Goal: Navigation & Orientation: Find specific page/section

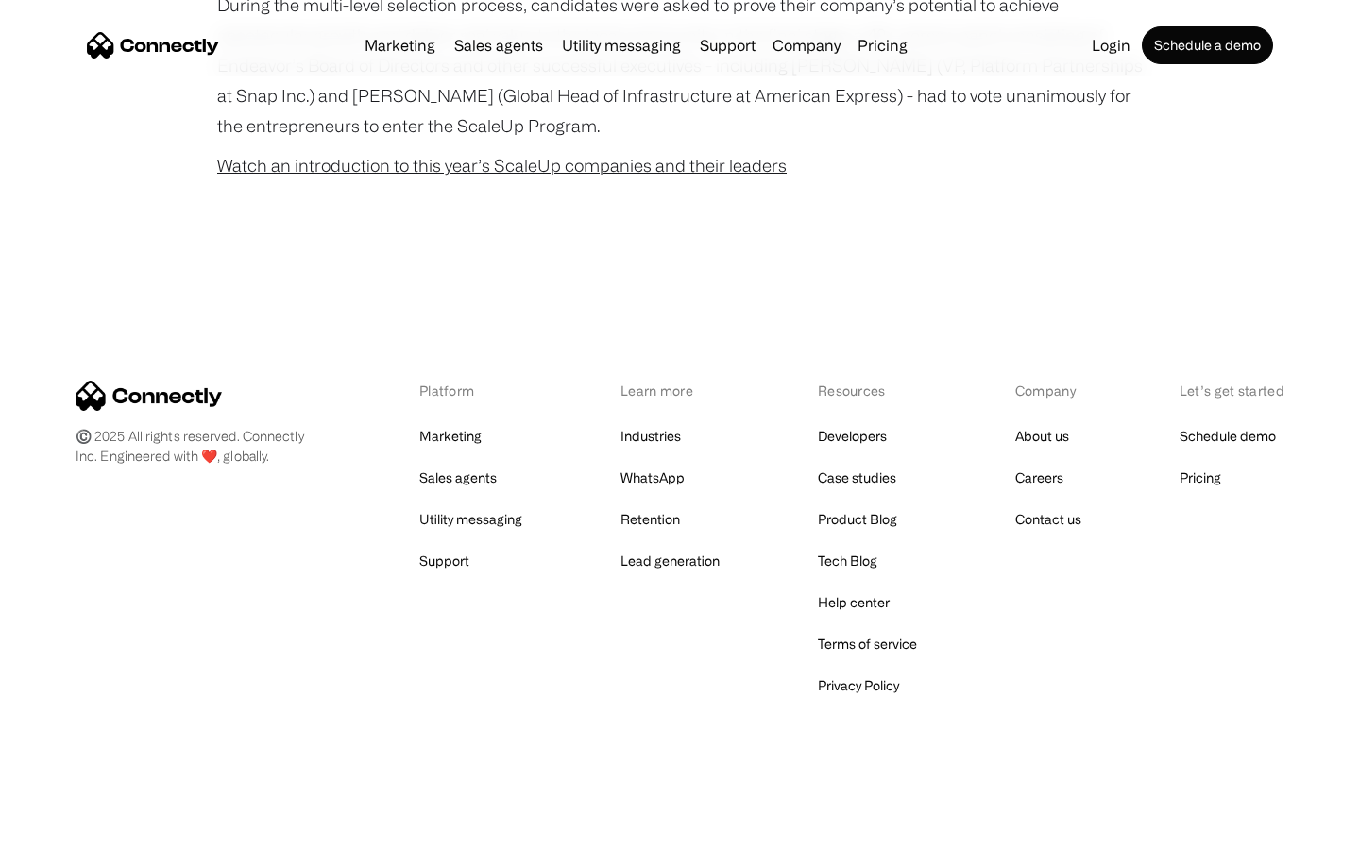
scroll to position [1212, 0]
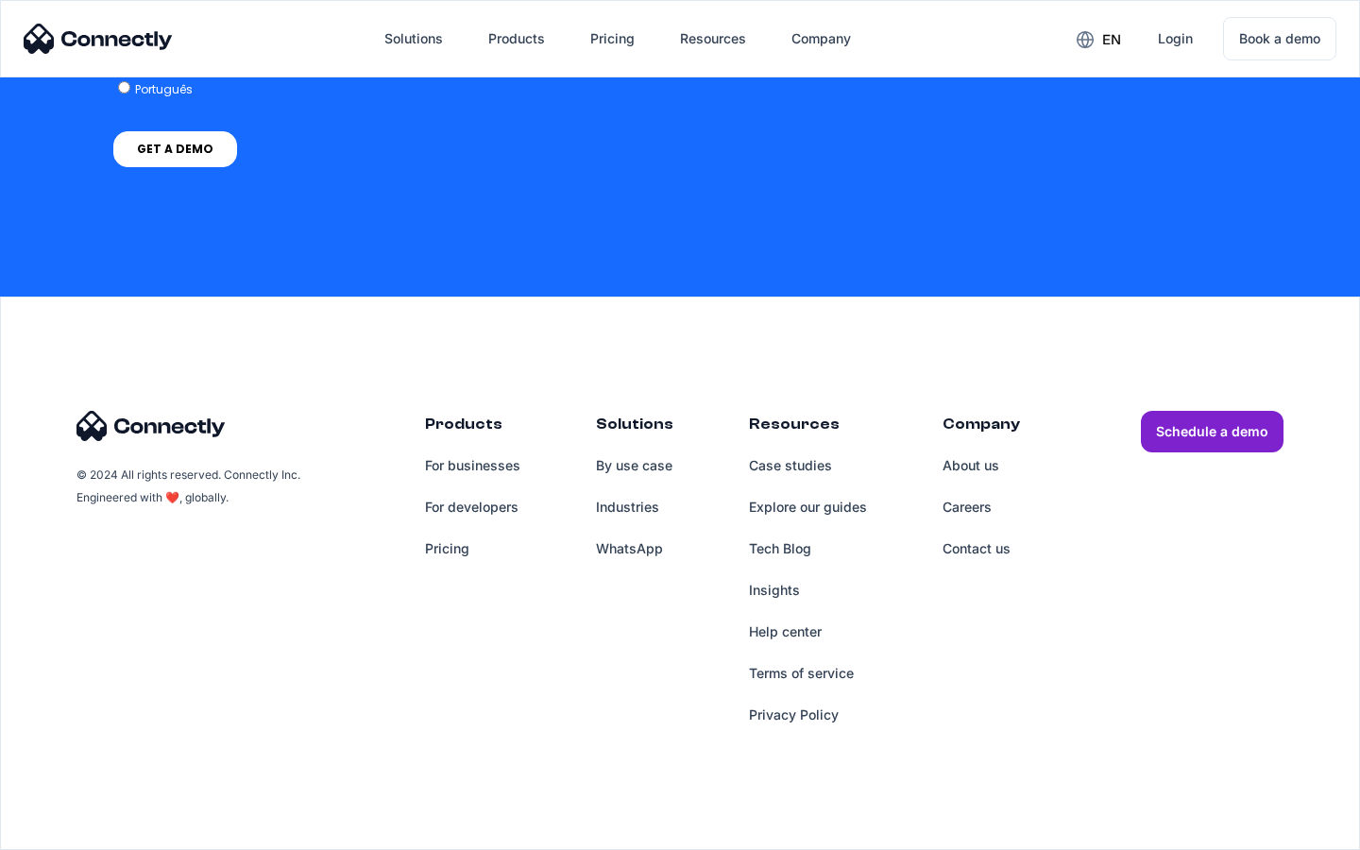
scroll to position [1415, 0]
